Goal: Contribute content: Add original content to the website for others to see

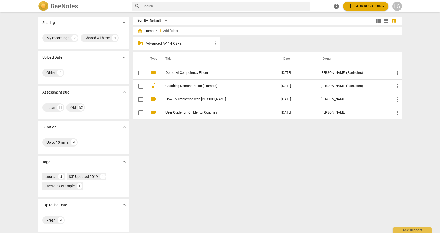
click at [214, 44] on span "more_vert" at bounding box center [216, 43] width 6 height 6
click at [196, 44] on div at bounding box center [220, 116] width 440 height 233
click at [144, 45] on div "folder_shared Advanced A-114 CSPs more_vert" at bounding box center [176, 43] width 87 height 12
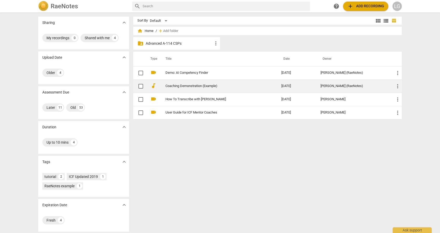
click at [181, 86] on link "Coaching Demonstration (Example)" at bounding box center [214, 86] width 97 height 4
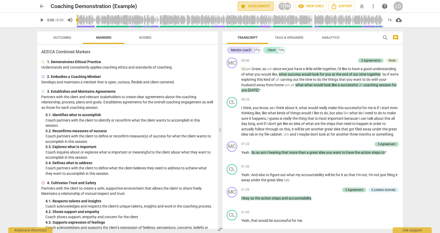
click at [266, 5] on span "star Assessment" at bounding box center [255, 6] width 31 height 6
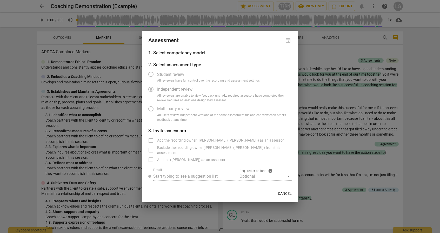
click at [314, 57] on div at bounding box center [220, 116] width 440 height 233
radio input "false"
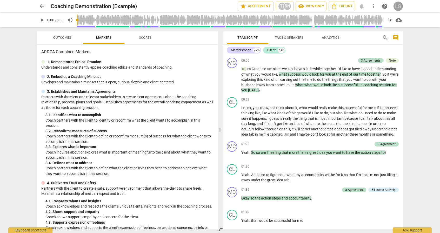
click at [398, 6] on div "LG" at bounding box center [398, 6] width 9 height 9
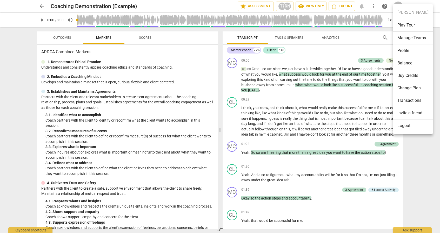
click at [373, 7] on div at bounding box center [220, 116] width 440 height 233
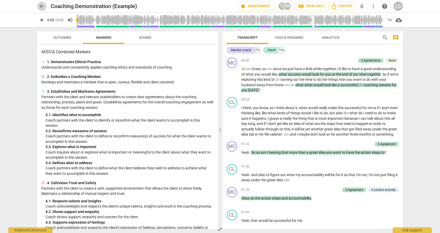
click at [42, 7] on span "arrow_back" at bounding box center [42, 6] width 6 height 6
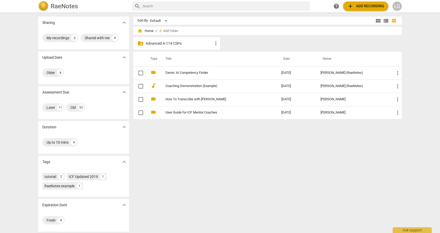
scroll to position [1, 0]
click at [124, 56] on span "expand_more" at bounding box center [124, 57] width 6 height 6
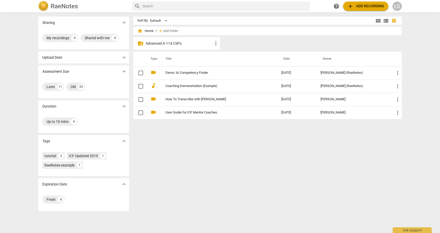
scroll to position [0, 0]
click at [124, 56] on span "expand_more" at bounding box center [124, 57] width 6 height 6
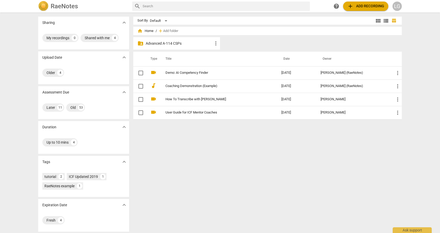
scroll to position [1, 0]
click at [215, 43] on span "more_vert" at bounding box center [216, 42] width 6 height 6
click at [198, 43] on div at bounding box center [220, 116] width 440 height 233
click at [174, 45] on p "Advanced A-114 CSPs" at bounding box center [179, 42] width 67 height 5
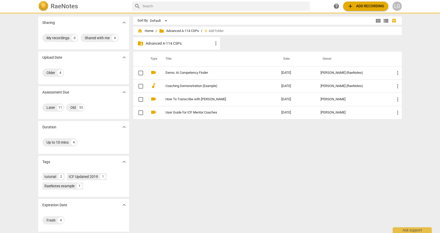
click at [174, 45] on p "Advanced A-114 CSPs" at bounding box center [179, 43] width 67 height 5
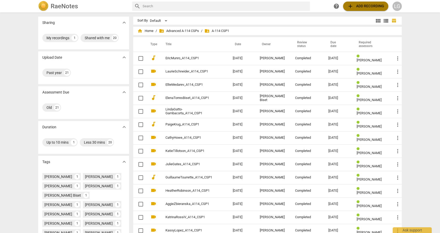
click at [356, 4] on span "add Add recording" at bounding box center [365, 6] width 37 height 6
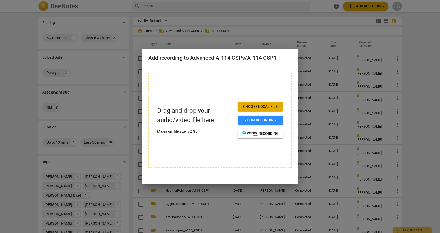
click at [261, 21] on div at bounding box center [220, 116] width 440 height 233
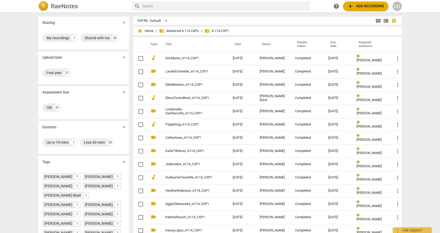
click at [225, 31] on span "folder_shared A-114 CSP1" at bounding box center [217, 30] width 25 height 5
click at [193, 31] on span "folder_shared Advanced A-114 CSPs" at bounding box center [179, 30] width 40 height 5
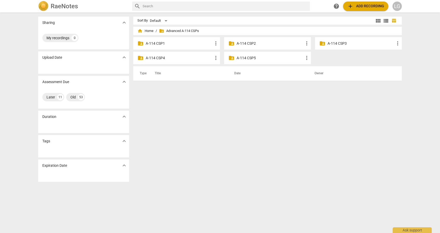
click at [349, 45] on p "A-114 CSP3" at bounding box center [361, 43] width 67 height 5
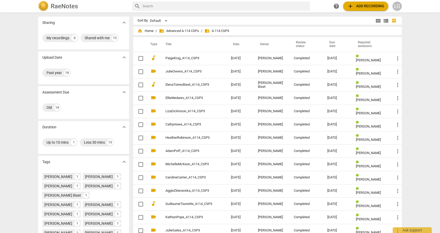
paste input "video1328138536.mp4"
drag, startPoint x: 178, startPoint y: 6, endPoint x: 146, endPoint y: 4, distance: 32.3
click at [146, 4] on input "video1328138536.mp4" at bounding box center [221, 6] width 157 height 8
click at [145, 7] on input "viLinda Gatto-Gambacorta" at bounding box center [221, 6] width 157 height 8
click at [182, 7] on input "vLinda Gatto-Gambacorta" at bounding box center [221, 6] width 157 height 8
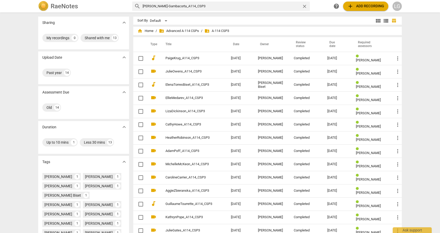
click at [144, 6] on input "vLinda Gatto-Gambacorta_A114_CSP3" at bounding box center [221, 6] width 157 height 8
type input "[PERSON_NAME]-Gambacorta_A114_CSP3"
click at [363, 6] on span "add Add recording" at bounding box center [365, 6] width 37 height 6
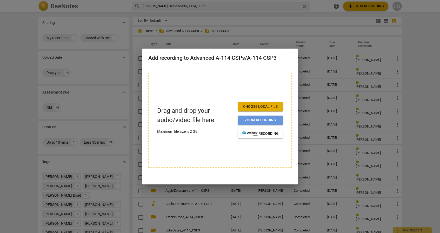
click at [267, 120] on span "Zoom recording" at bounding box center [260, 120] width 37 height 5
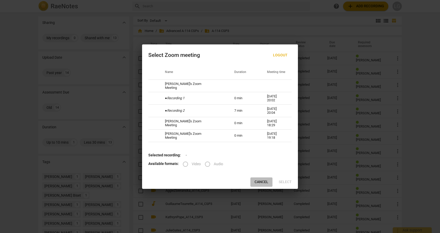
click at [258, 183] on span "Cancel" at bounding box center [262, 182] width 14 height 5
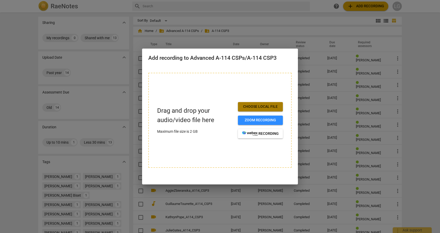
click at [267, 106] on span "Choose local file" at bounding box center [260, 106] width 37 height 5
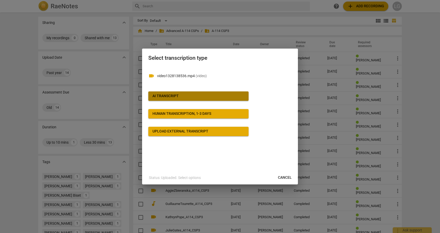
click at [206, 97] on span "AI Transcript" at bounding box center [199, 96] width 92 height 5
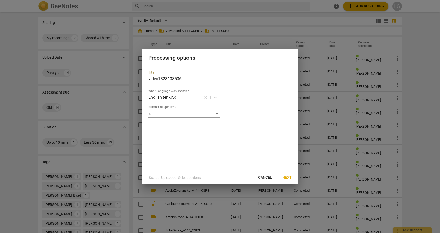
drag, startPoint x: 183, startPoint y: 78, endPoint x: 142, endPoint y: 77, distance: 41.1
click at [142, 77] on div "Title video1328138536 What Language was spoken? English (en-US) Number of speak…" at bounding box center [220, 119] width 156 height 104
type input "[PERSON_NAME]-Gambacorta_A114_CSP3"
click at [286, 177] on span "Next" at bounding box center [286, 177] width 9 height 5
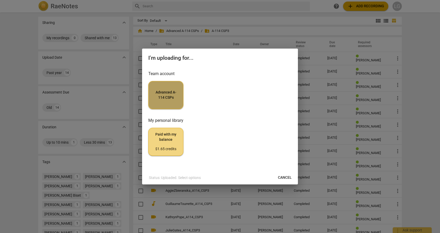
click at [163, 94] on span "Advanced A-114 CSPs" at bounding box center [166, 95] width 26 height 10
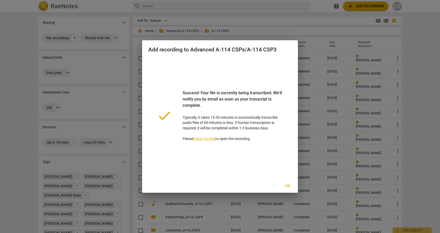
click at [206, 139] on link "follow the link" at bounding box center [204, 139] width 22 height 4
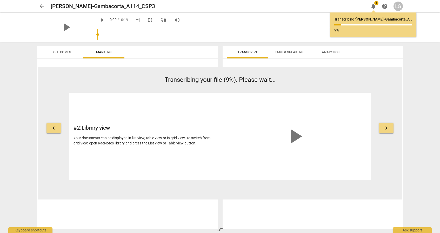
click at [331, 52] on span "Analytics" at bounding box center [331, 52] width 18 height 4
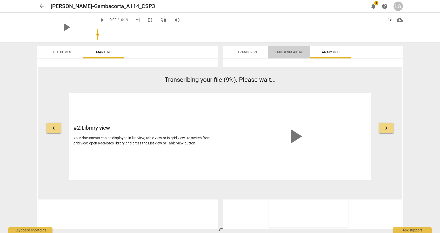
click at [286, 51] on span "Tags & Speakers" at bounding box center [289, 52] width 29 height 4
click at [249, 52] on span "Transcript" at bounding box center [248, 52] width 20 height 4
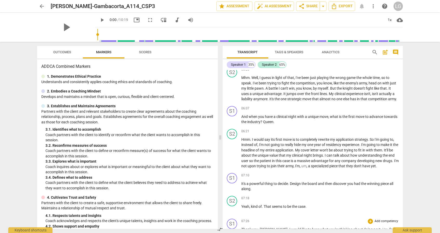
scroll to position [504, 0]
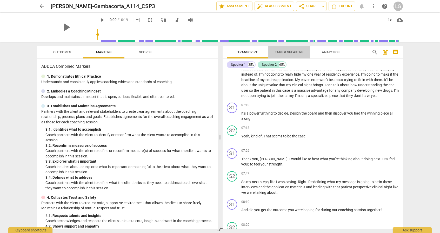
click at [289, 53] on span "Tags & Speakers" at bounding box center [289, 52] width 29 height 4
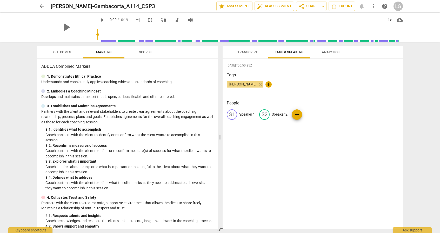
click at [331, 52] on span "Analytics" at bounding box center [331, 52] width 18 height 4
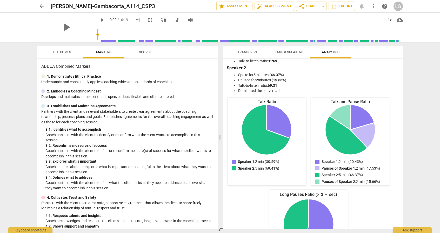
scroll to position [0, 0]
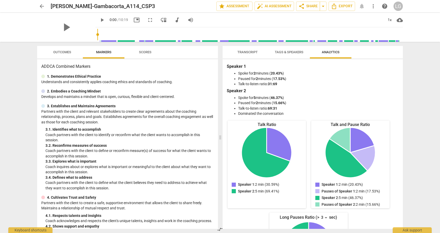
click at [249, 51] on span "Transcript" at bounding box center [248, 52] width 20 height 4
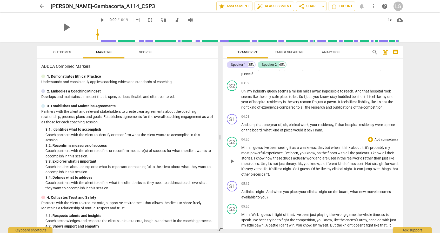
scroll to position [468, 0]
